Goal: Information Seeking & Learning: Learn about a topic

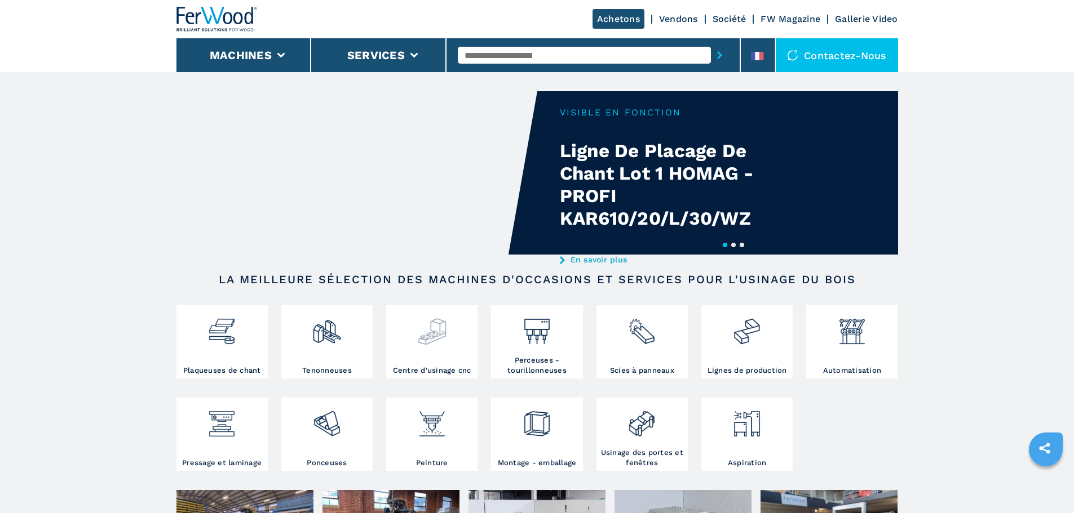
click at [438, 345] on img at bounding box center [432, 327] width 30 height 38
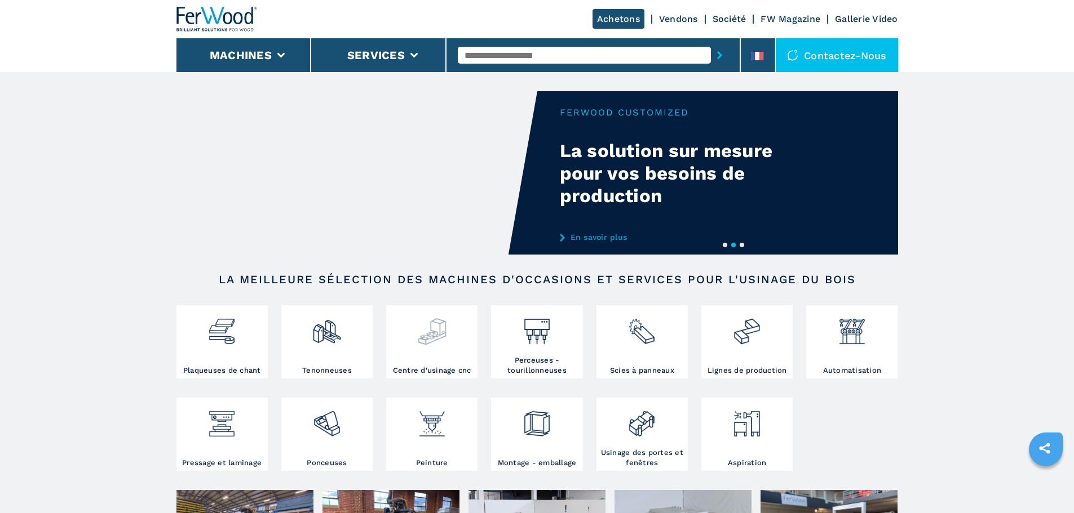
click at [438, 330] on img at bounding box center [432, 327] width 30 height 38
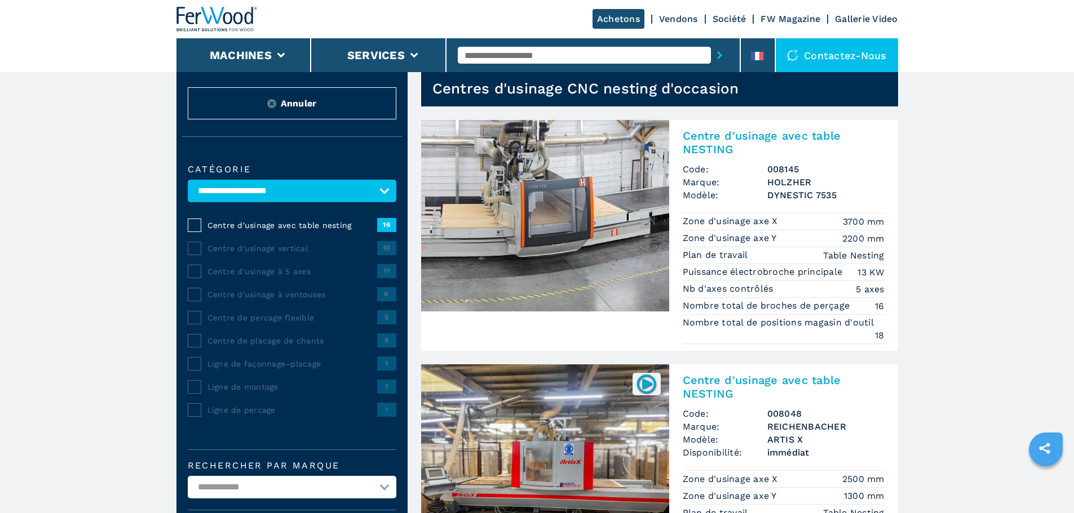
scroll to position [56, 0]
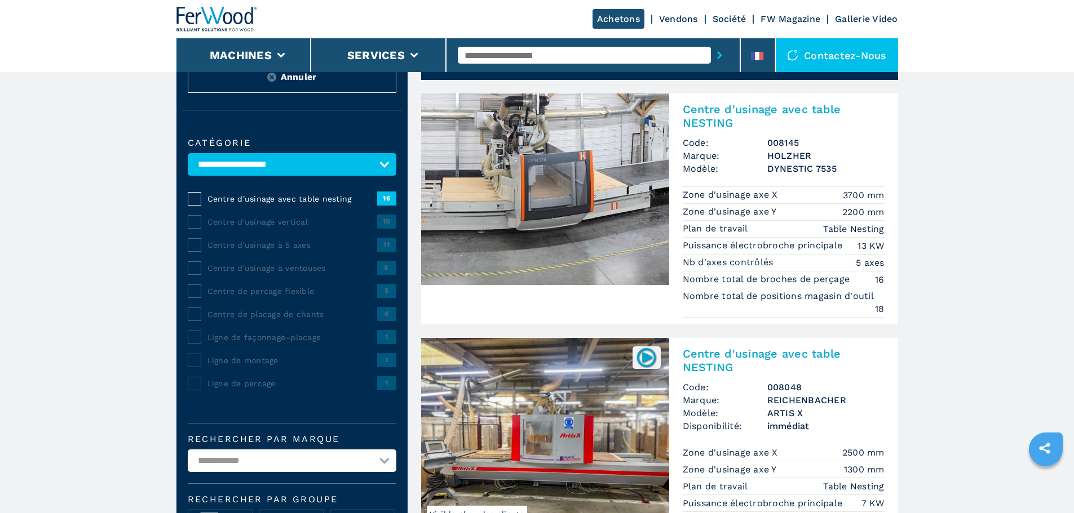
click at [631, 134] on img at bounding box center [545, 190] width 248 height 192
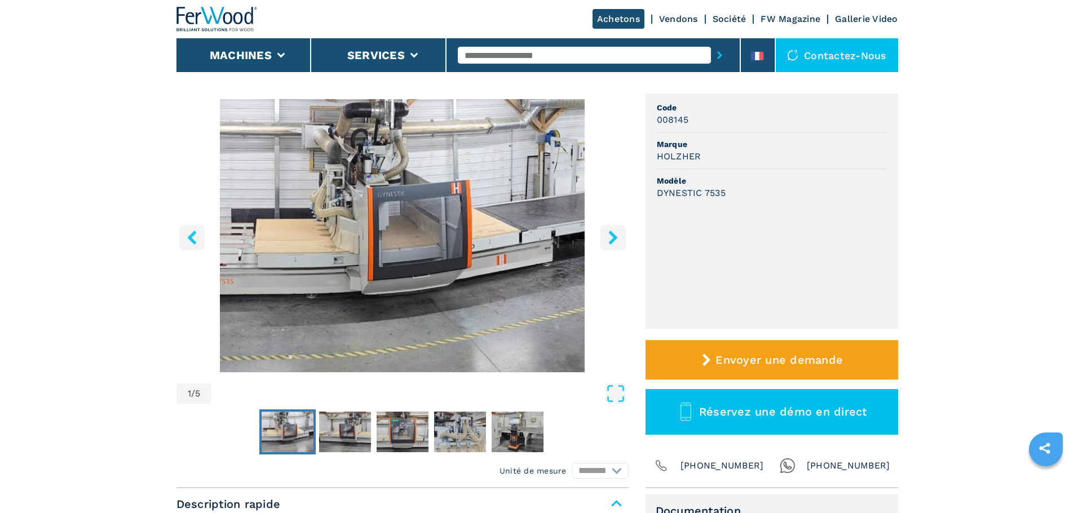
scroll to position [56, 0]
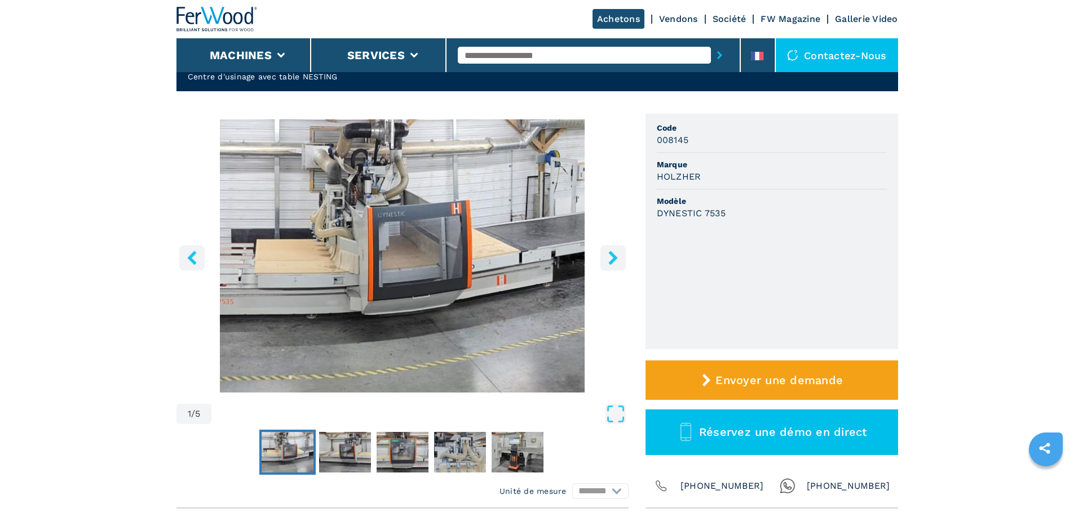
click at [619, 259] on icon "right-button" at bounding box center [613, 258] width 14 height 14
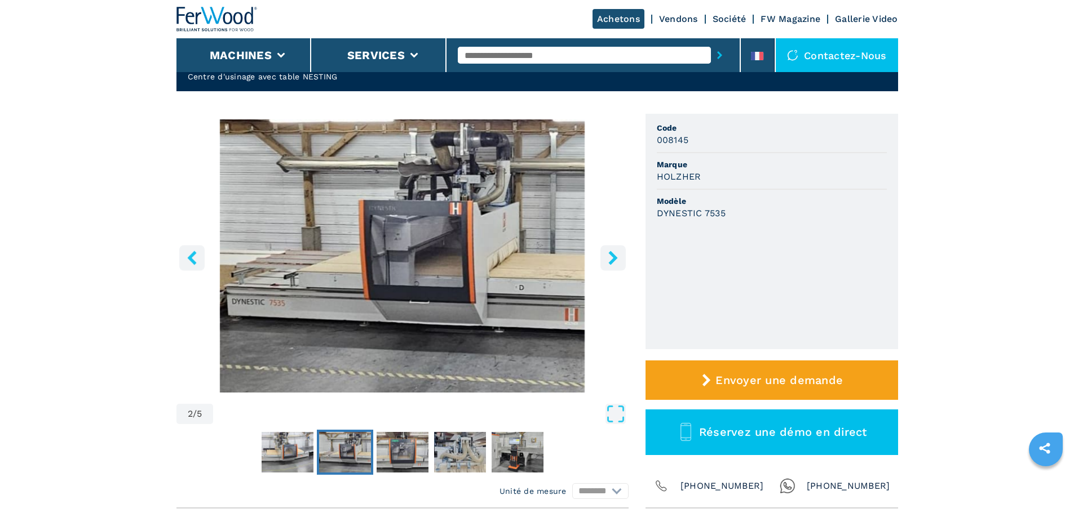
click at [619, 259] on icon "right-button" at bounding box center [613, 258] width 14 height 14
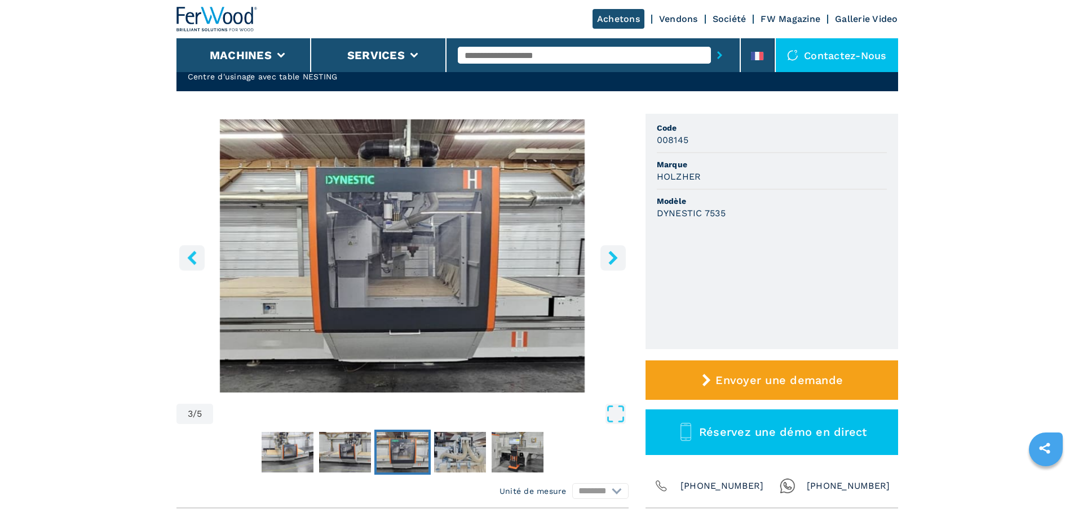
click at [619, 259] on icon "right-button" at bounding box center [613, 258] width 14 height 14
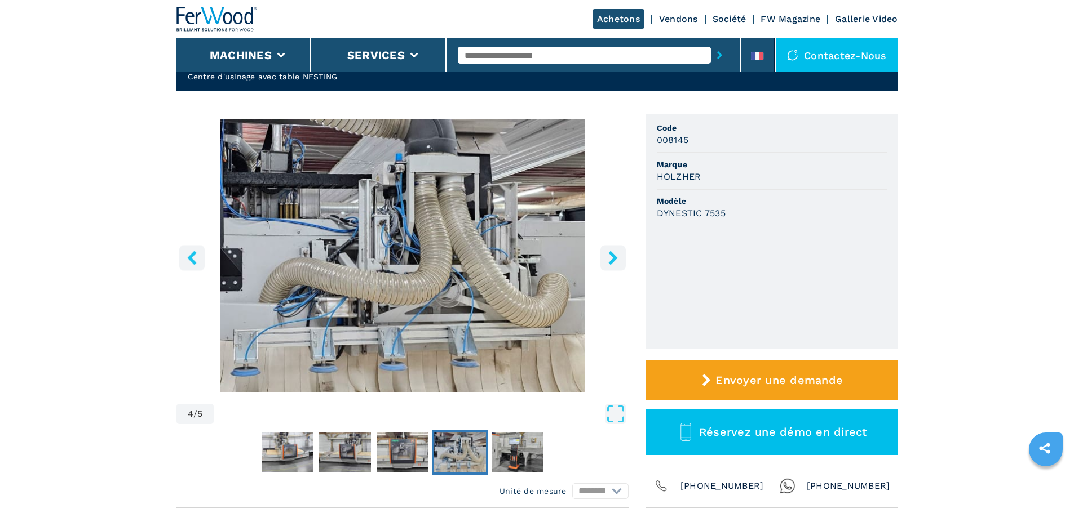
click at [619, 259] on icon "right-button" at bounding box center [613, 258] width 14 height 14
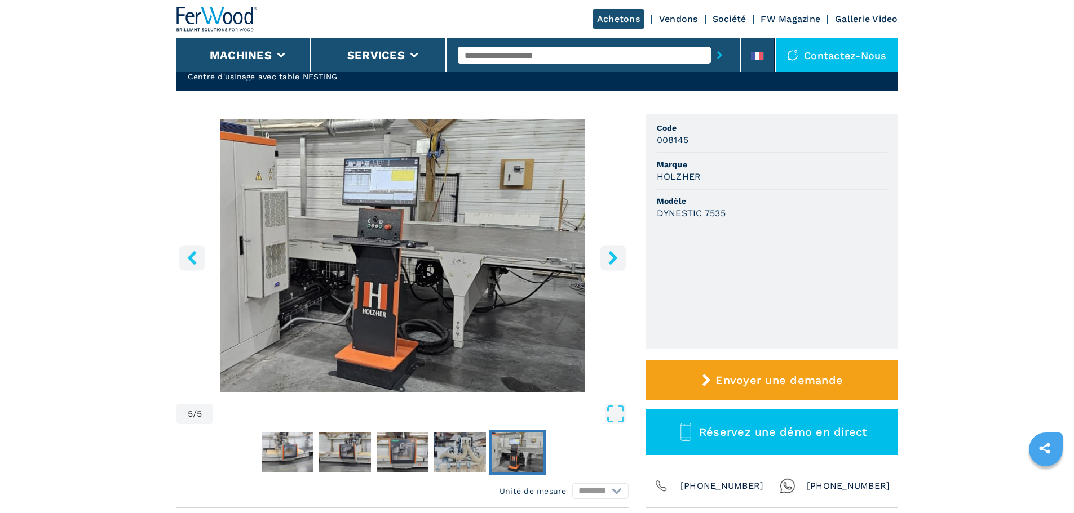
click at [192, 251] on icon "left-button" at bounding box center [192, 258] width 14 height 14
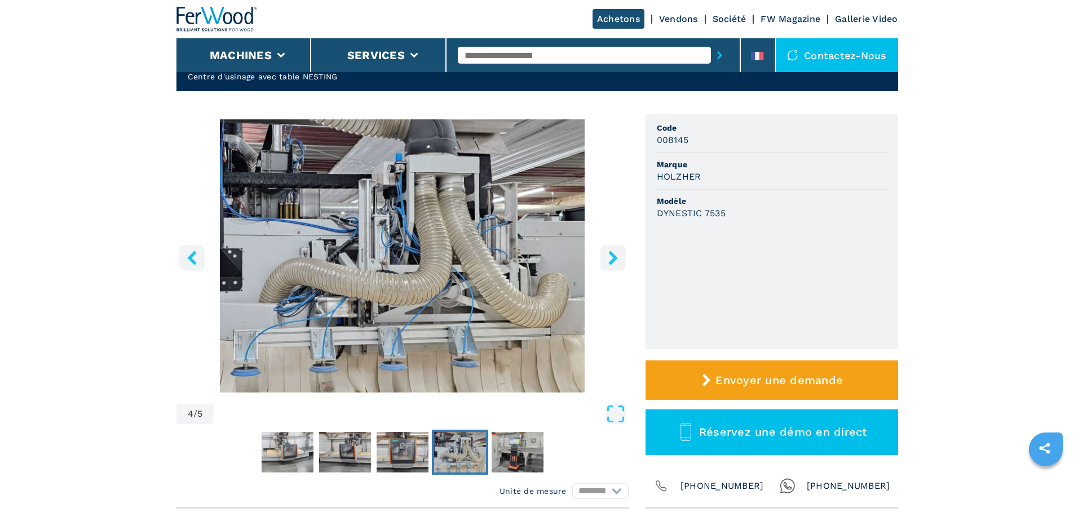
click at [193, 251] on icon "left-button" at bounding box center [192, 258] width 14 height 14
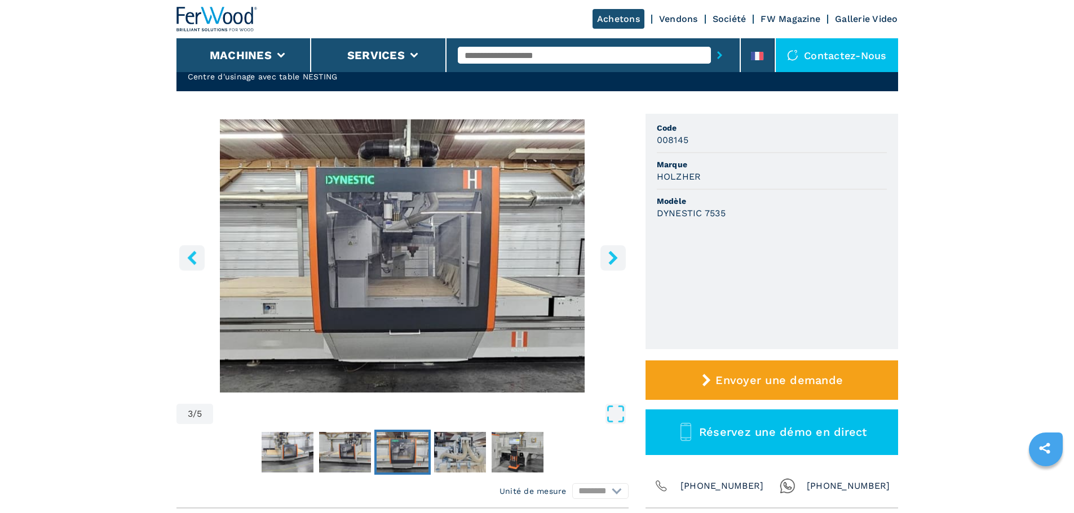
click at [193, 251] on icon "left-button" at bounding box center [192, 258] width 14 height 14
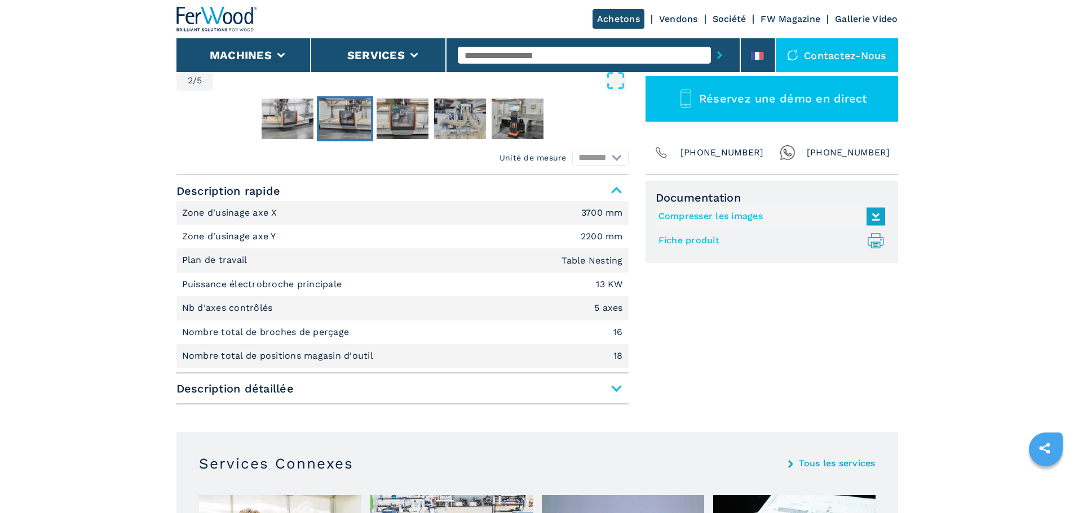
scroll to position [395, 0]
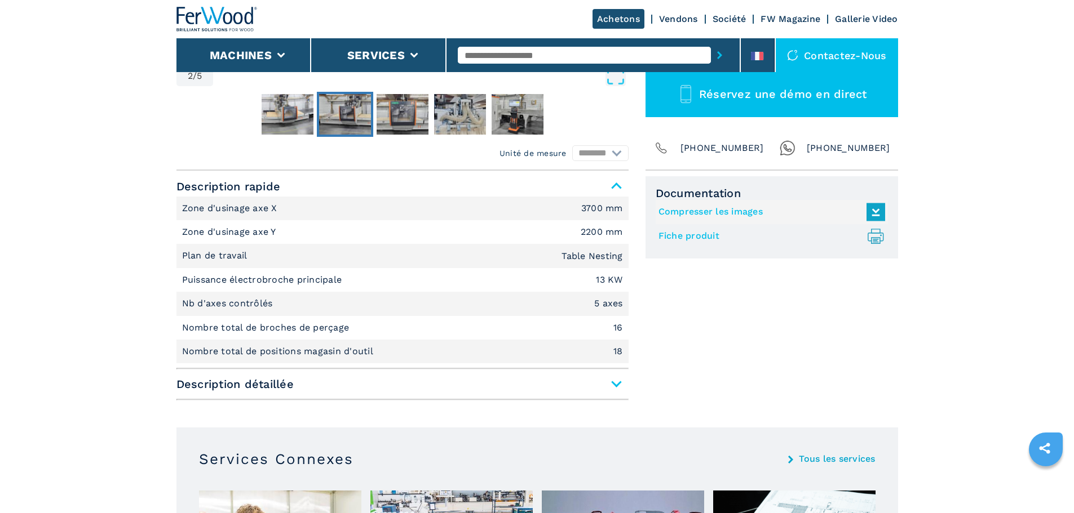
click at [624, 386] on span "Description détaillée" at bounding box center [402, 384] width 452 height 20
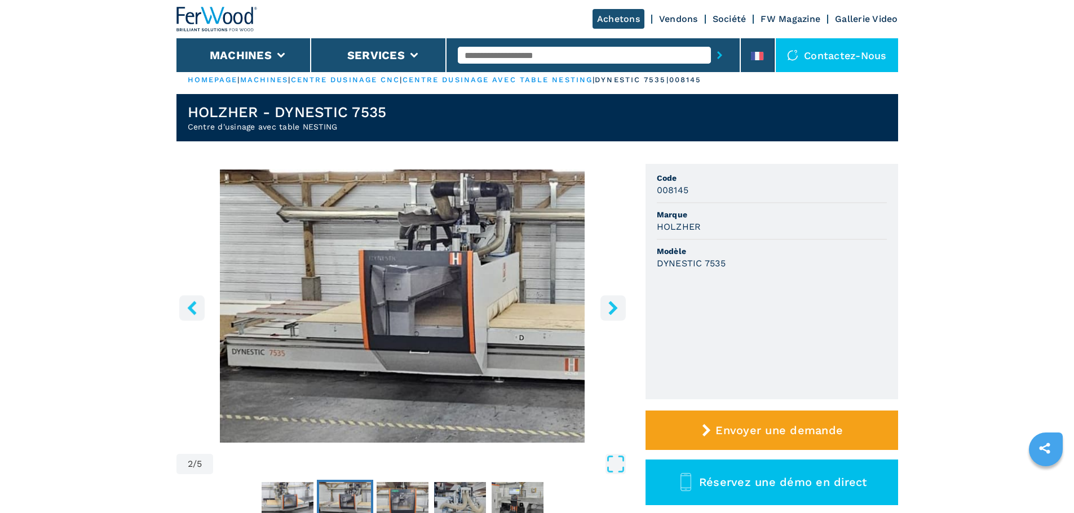
scroll to position [0, 0]
